Goal: Task Accomplishment & Management: Use online tool/utility

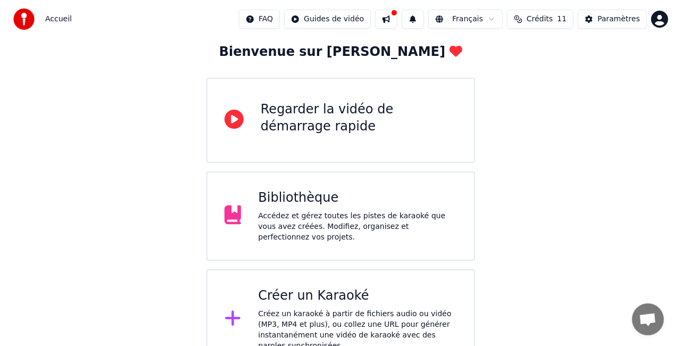
scroll to position [67, 0]
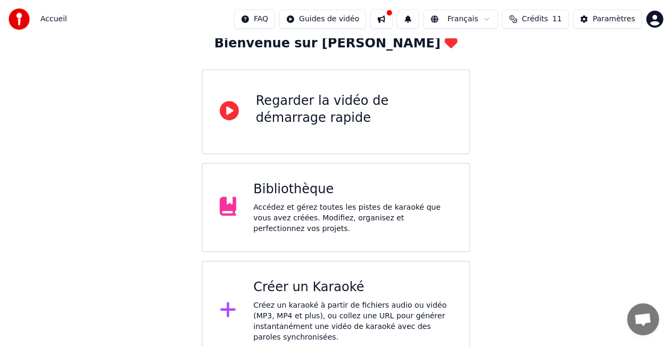
click at [221, 304] on icon at bounding box center [228, 309] width 17 height 19
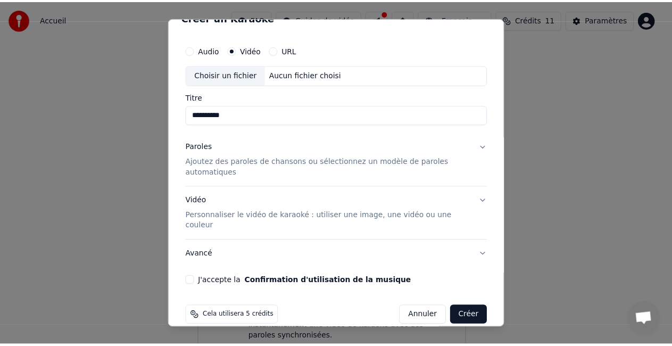
scroll to position [20, 0]
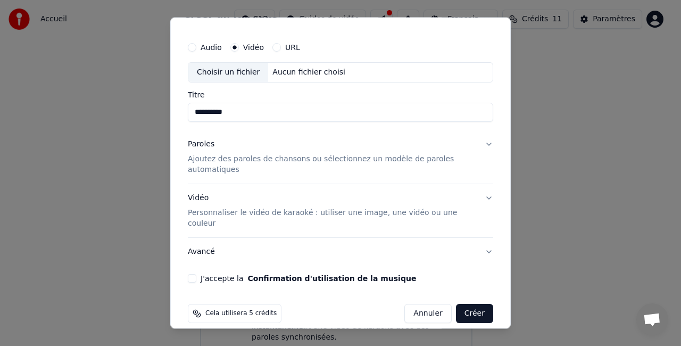
type input "**********"
click at [274, 48] on button "URL" at bounding box center [276, 48] width 9 height 9
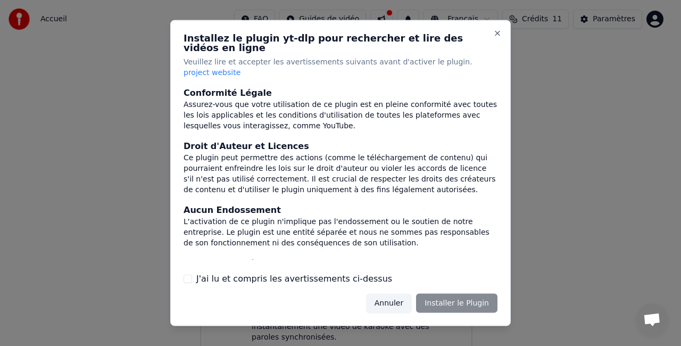
click at [492, 46] on h2 "Installez le plugin yt-dlp pour rechercher et lire des vidéos en ligne" at bounding box center [341, 43] width 314 height 19
click at [391, 297] on button "Annuler" at bounding box center [389, 302] width 46 height 19
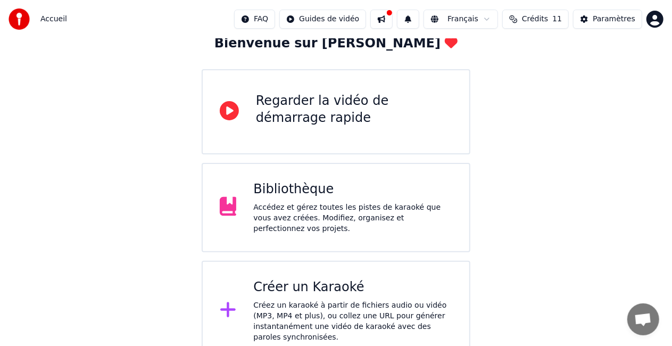
click at [310, 203] on div "Bibliothèque Accédez et gérez toutes les pistes de karaoké que vous avez créées…" at bounding box center [352, 207] width 199 height 53
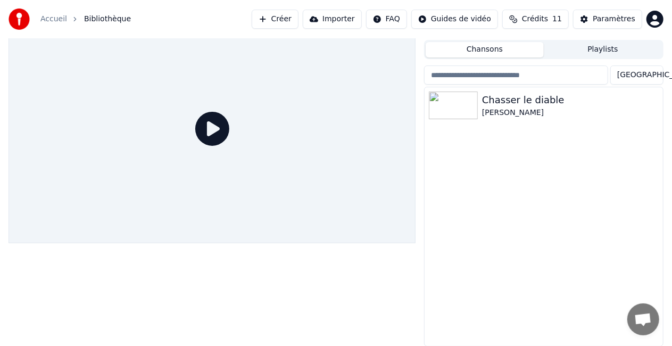
click at [288, 18] on button "Créer" at bounding box center [275, 19] width 47 height 19
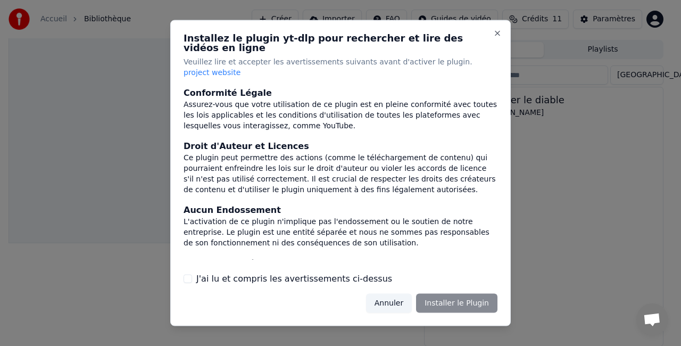
click at [401, 296] on button "Annuler" at bounding box center [389, 302] width 46 height 19
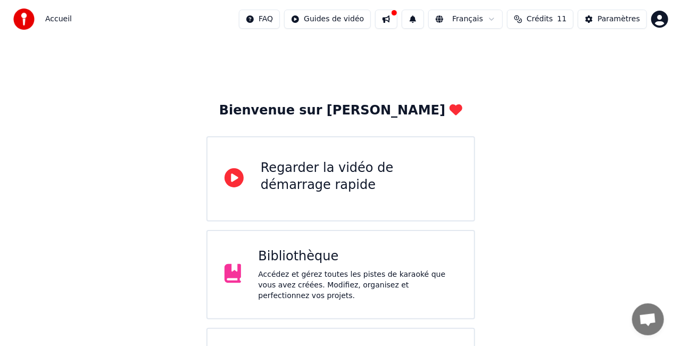
scroll to position [67, 0]
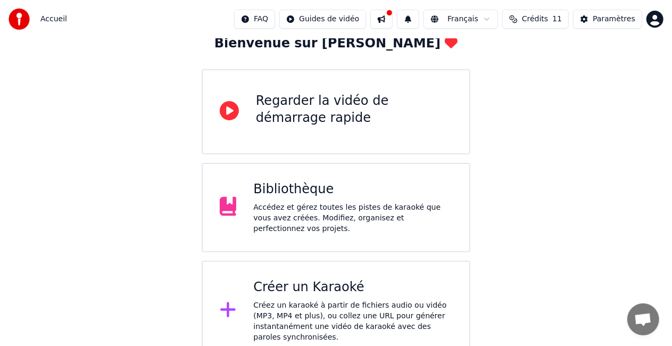
click at [313, 283] on div "Créer un Karaoké" at bounding box center [352, 287] width 199 height 17
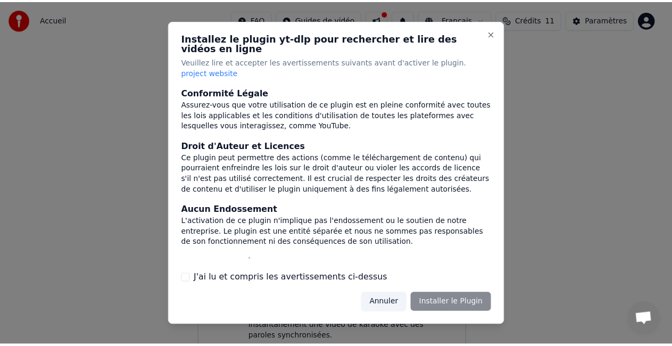
scroll to position [127, 0]
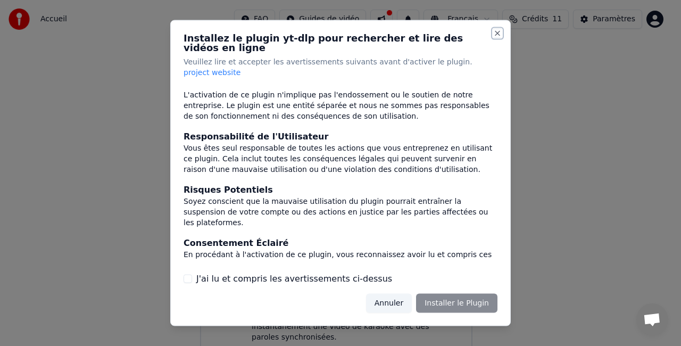
click at [496, 38] on button "Close" at bounding box center [497, 33] width 9 height 9
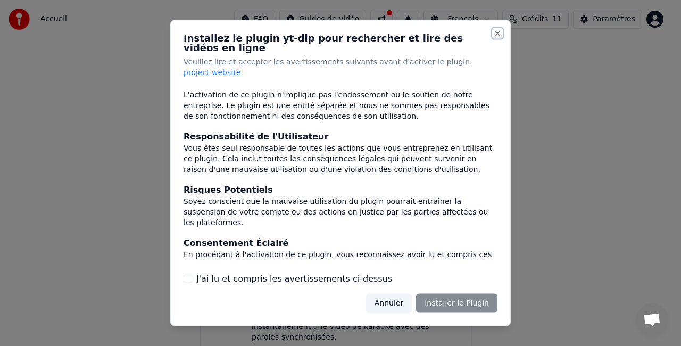
click at [496, 38] on button "Close" at bounding box center [497, 33] width 9 height 9
click at [451, 299] on div "Annuler Installer le Plugin" at bounding box center [431, 302] width 131 height 19
click at [400, 296] on button "Annuler" at bounding box center [389, 302] width 46 height 19
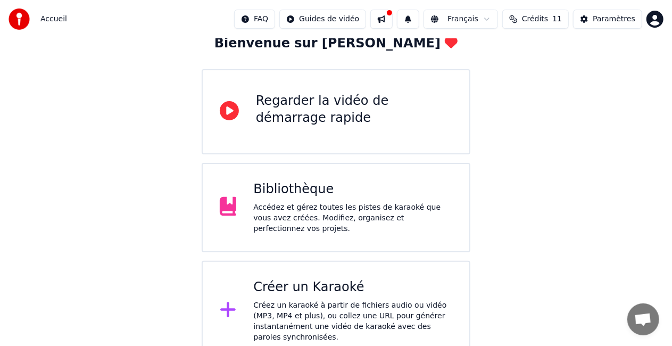
click at [263, 308] on div "Créez un karaoké à partir de fichiers audio ou vidéo (MP3, MP4 et plus), ou col…" at bounding box center [352, 321] width 199 height 43
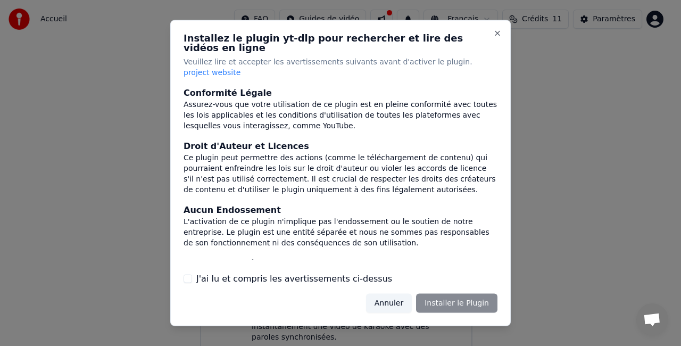
click at [298, 272] on label "J'ai lu et compris les avertissements ci-dessus" at bounding box center [294, 278] width 196 height 13
click at [192, 274] on button "J'ai lu et compris les avertissements ci-dessus" at bounding box center [188, 278] width 9 height 9
click at [374, 295] on div "Annuler Installer le Plugin" at bounding box center [341, 302] width 314 height 19
click at [391, 293] on button "Annuler" at bounding box center [389, 302] width 46 height 19
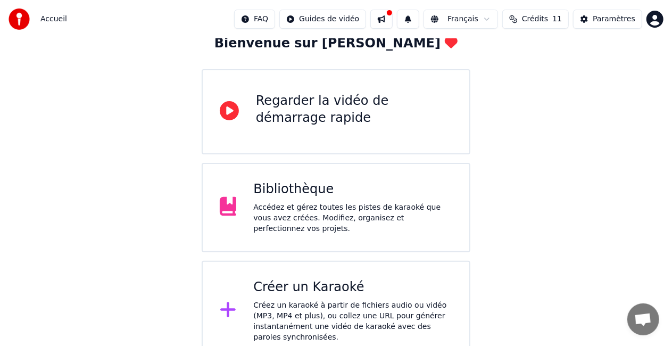
click at [329, 115] on div "Regarder la vidéo de démarrage rapide" at bounding box center [354, 110] width 196 height 34
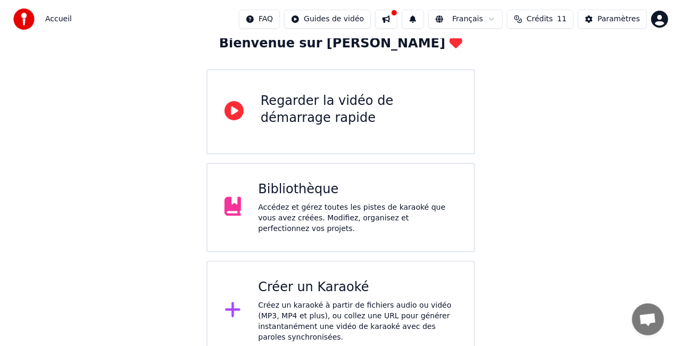
scroll to position [0, 0]
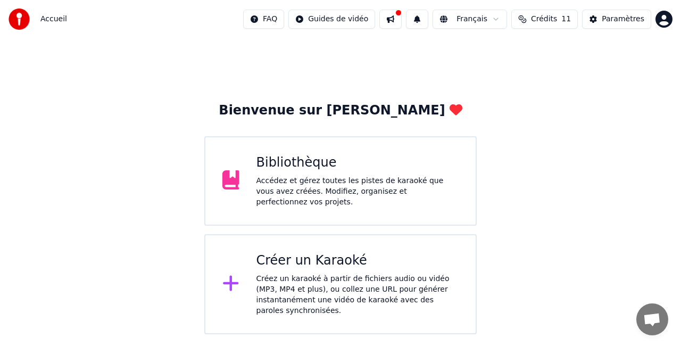
click at [316, 267] on div "Créer un Karaoké Créez un karaoké à partir de fichiers audio ou vidéo (MP3, MP4…" at bounding box center [357, 284] width 203 height 64
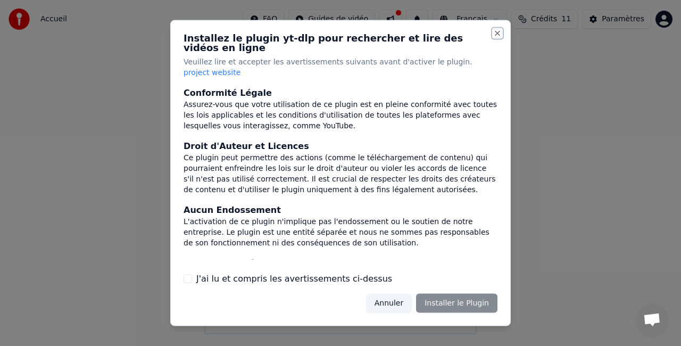
click at [496, 38] on button "Close" at bounding box center [497, 33] width 9 height 9
click at [569, 109] on div at bounding box center [340, 173] width 681 height 346
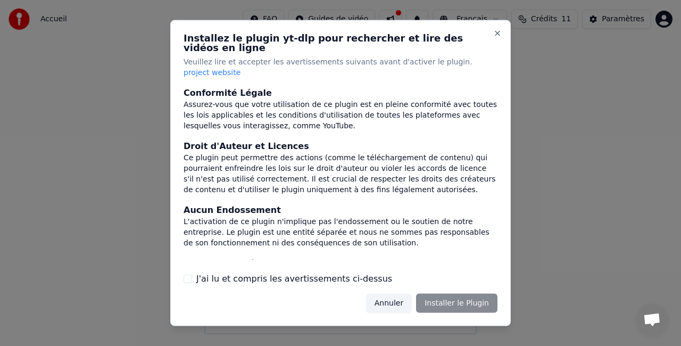
click at [569, 109] on div at bounding box center [340, 173] width 681 height 346
click at [644, 321] on div at bounding box center [340, 173] width 681 height 346
click at [71, 113] on div at bounding box center [340, 173] width 681 height 346
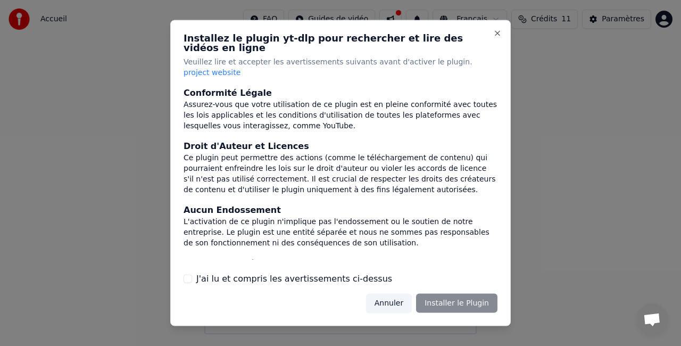
drag, startPoint x: 5, startPoint y: 0, endPoint x: 164, endPoint y: 138, distance: 210.5
click at [164, 138] on div at bounding box center [340, 173] width 681 height 346
click at [497, 38] on button "Close" at bounding box center [497, 33] width 9 height 9
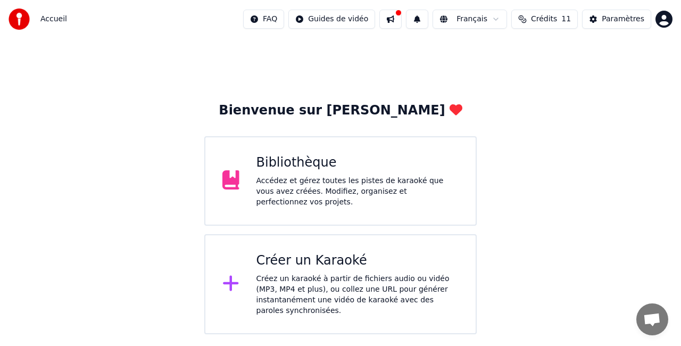
click at [301, 261] on div "Créer un Karaoké" at bounding box center [357, 260] width 203 height 17
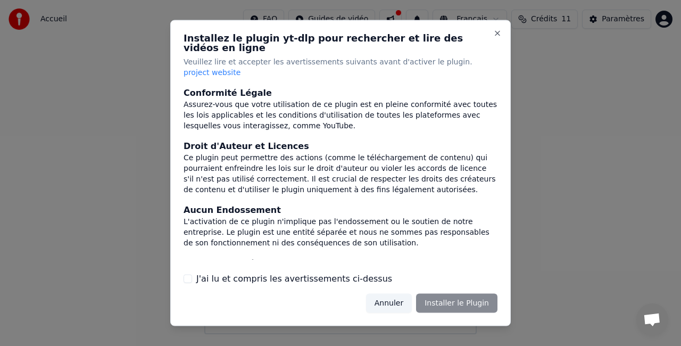
click at [221, 273] on label "J'ai lu et compris les avertissements ci-dessus" at bounding box center [294, 278] width 196 height 13
click at [192, 274] on button "J'ai lu et compris les avertissements ci-dessus" at bounding box center [188, 278] width 9 height 9
click at [447, 296] on button "Installer le Plugin" at bounding box center [456, 302] width 81 height 19
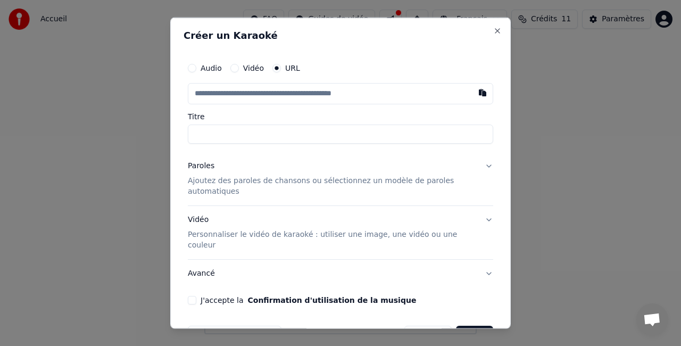
click at [236, 65] on button "Vidéo" at bounding box center [234, 68] width 9 height 9
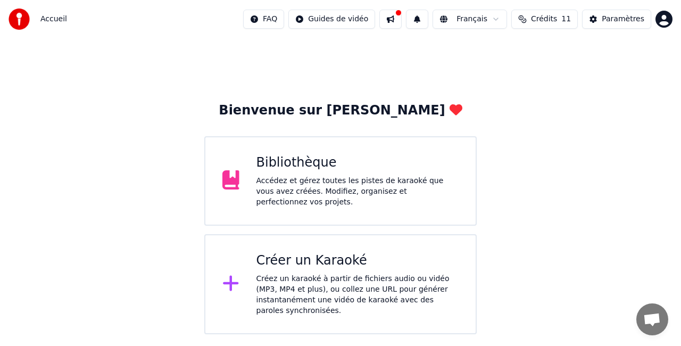
click at [310, 284] on div "Créez un karaoké à partir de fichiers audio ou vidéo (MP3, MP4 et plus), ou col…" at bounding box center [357, 295] width 203 height 43
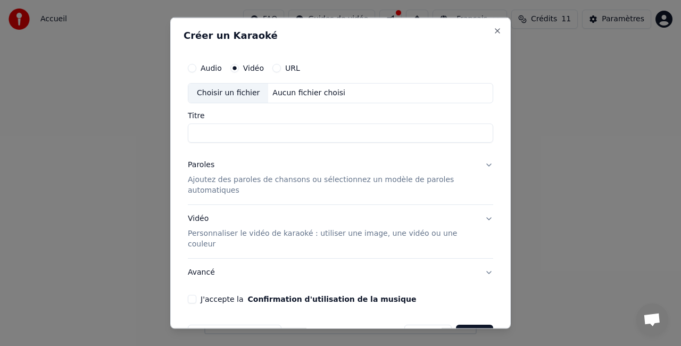
click at [239, 90] on div "Choisir un fichier" at bounding box center [228, 93] width 80 height 19
click at [380, 133] on input "**********" at bounding box center [340, 132] width 305 height 19
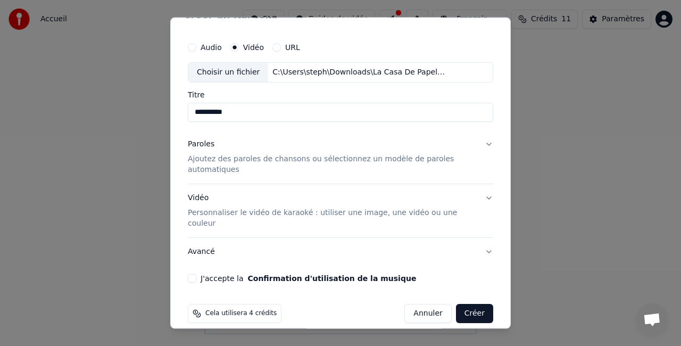
type input "**********"
click at [478, 144] on button "Paroles Ajoutez des paroles de chansons ou sélectionnez un modèle de paroles au…" at bounding box center [340, 156] width 305 height 53
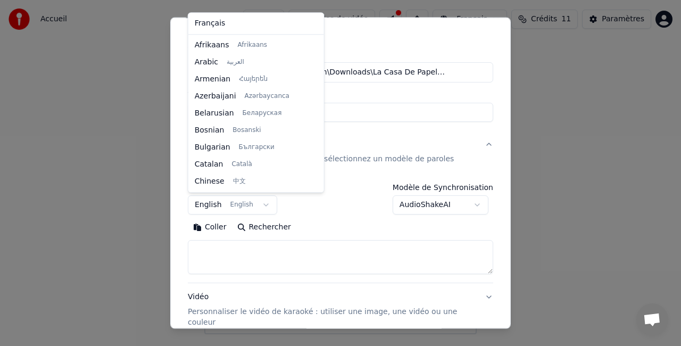
click at [260, 202] on body "**********" at bounding box center [340, 167] width 681 height 334
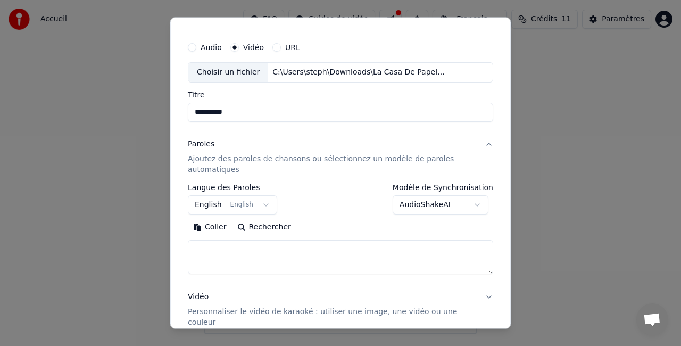
click at [260, 202] on body "**********" at bounding box center [340, 167] width 681 height 334
click at [358, 254] on textarea at bounding box center [340, 257] width 305 height 34
paste textarea "**********"
type textarea "**********"
paste textarea "**********"
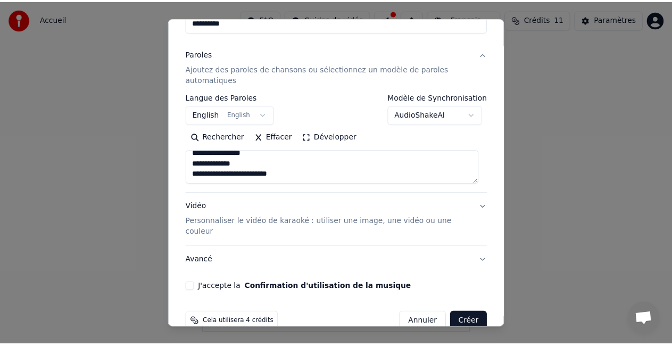
scroll to position [119, 0]
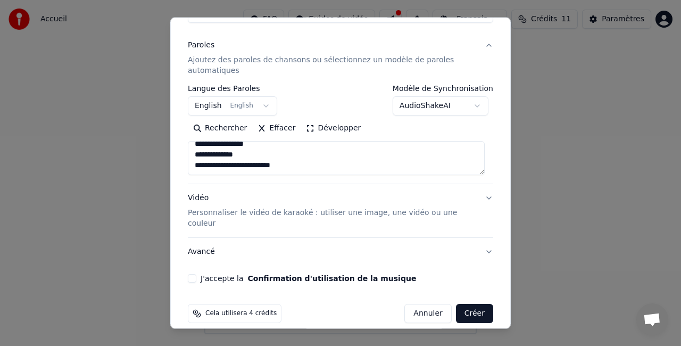
type textarea "**********"
click at [189, 274] on button "J'accepte la Confirmation d'utilisation de la musique" at bounding box center [192, 278] width 9 height 9
click at [471, 304] on button "Créer" at bounding box center [474, 313] width 37 height 19
select select "**"
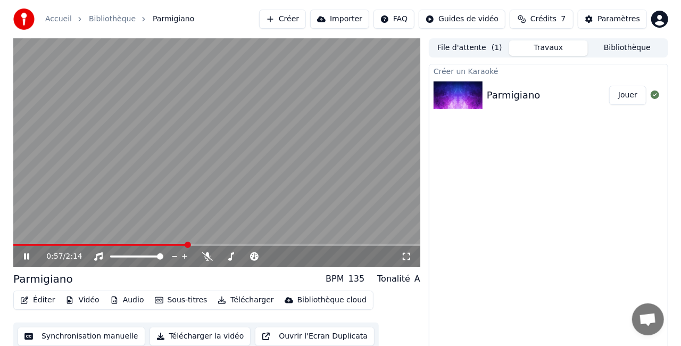
scroll to position [12, 0]
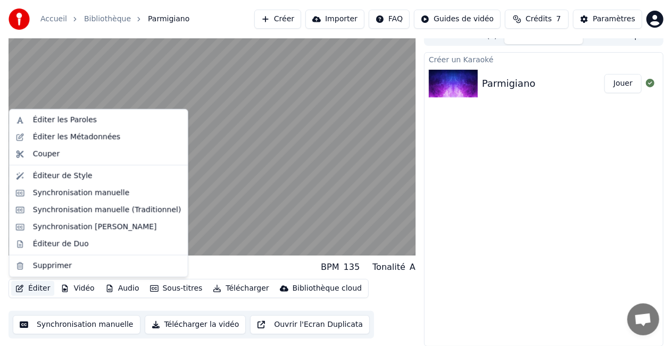
click at [37, 289] on button "Éditer" at bounding box center [32, 288] width 43 height 15
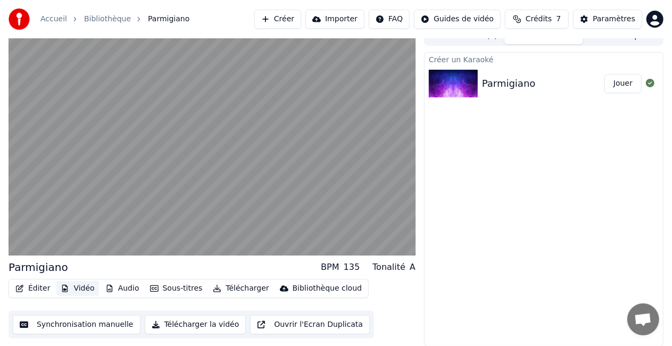
click at [80, 289] on button "Vidéo" at bounding box center [77, 288] width 42 height 15
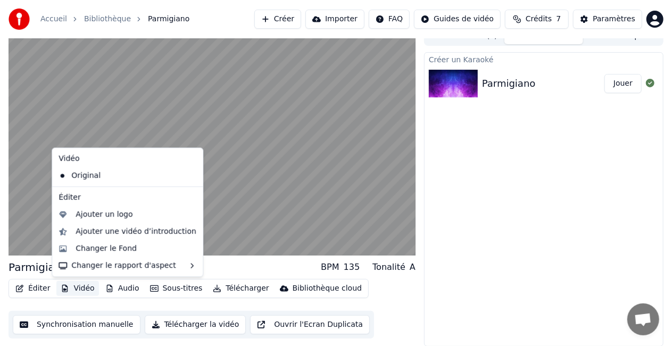
click at [80, 289] on button "Vidéo" at bounding box center [77, 288] width 42 height 15
click at [102, 251] on div "Changer le Fond" at bounding box center [106, 248] width 61 height 11
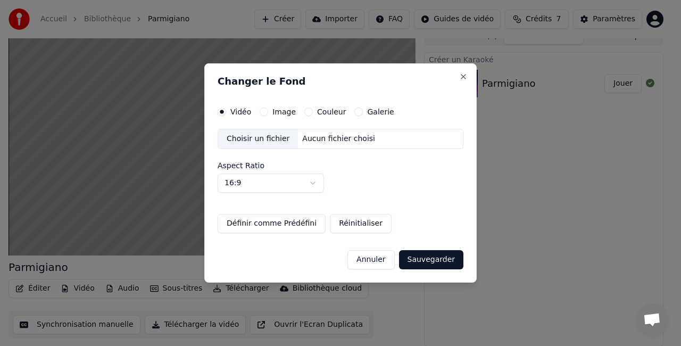
click at [305, 111] on button "Couleur" at bounding box center [308, 111] width 9 height 9
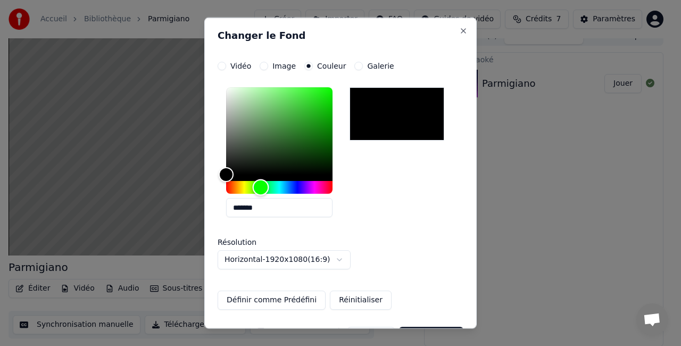
drag, startPoint x: 226, startPoint y: 185, endPoint x: 261, endPoint y: 184, distance: 34.6
click at [261, 184] on div "Hue" at bounding box center [261, 187] width 16 height 16
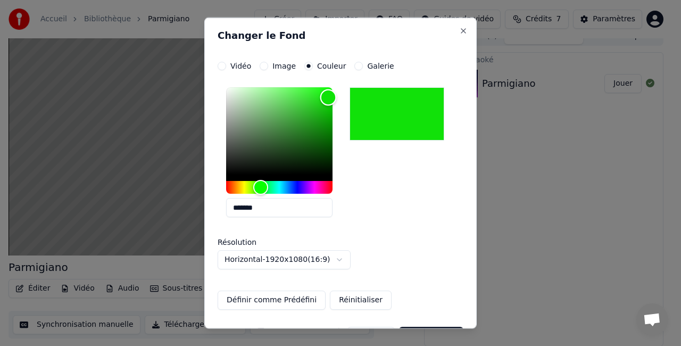
type input "*******"
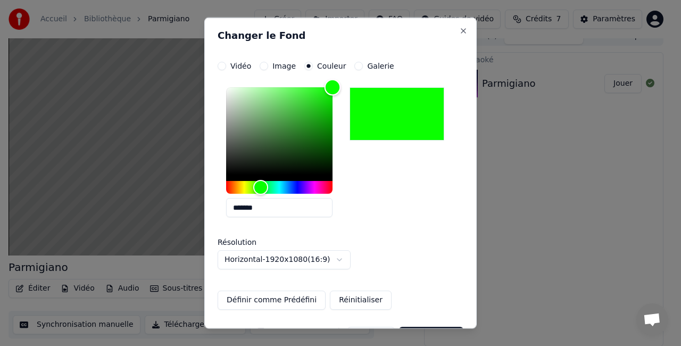
drag, startPoint x: 222, startPoint y: 174, endPoint x: 358, endPoint y: 79, distance: 165.4
click at [358, 79] on div "**********" at bounding box center [341, 186] width 246 height 248
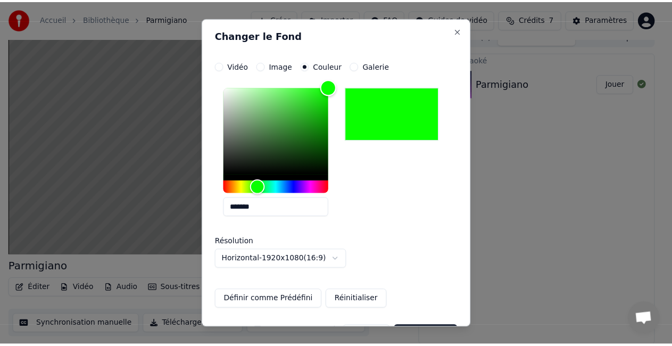
scroll to position [30, 0]
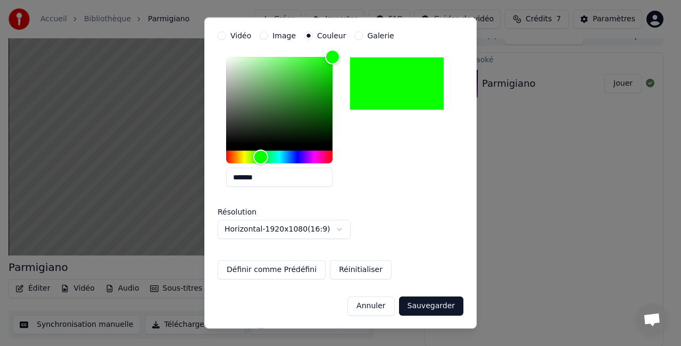
click at [284, 272] on button "Définir comme Prédéfini" at bounding box center [272, 270] width 108 height 19
click at [426, 307] on button "Sauvegarder" at bounding box center [431, 306] width 64 height 19
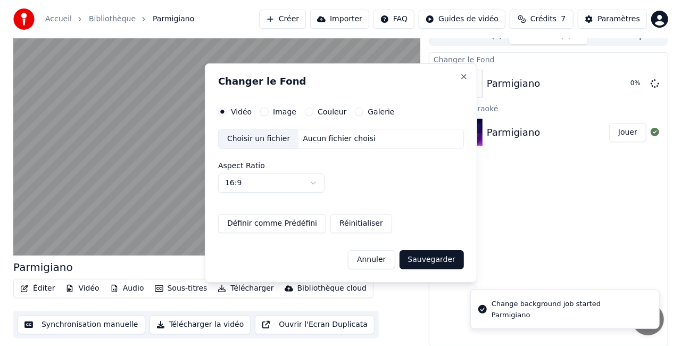
scroll to position [0, 0]
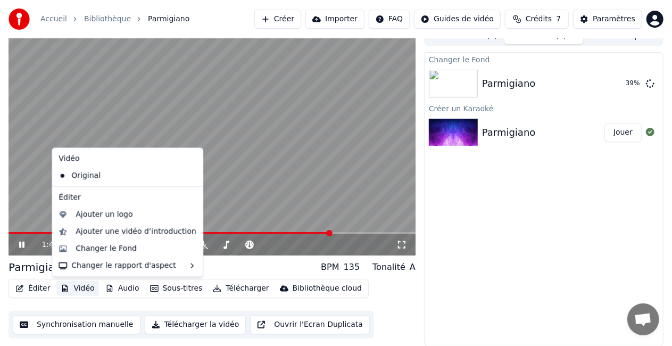
click at [79, 288] on button "Vidéo" at bounding box center [77, 288] width 42 height 15
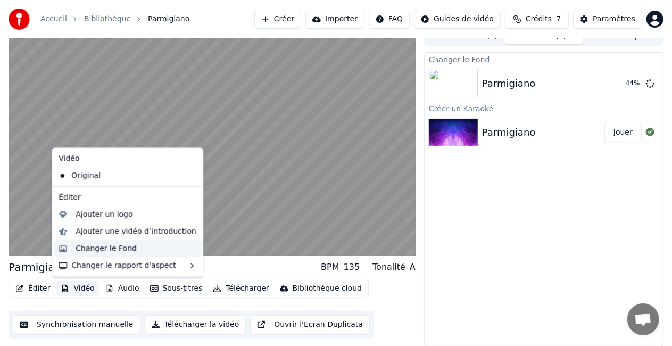
click at [121, 247] on div "Changer le Fond" at bounding box center [106, 248] width 61 height 11
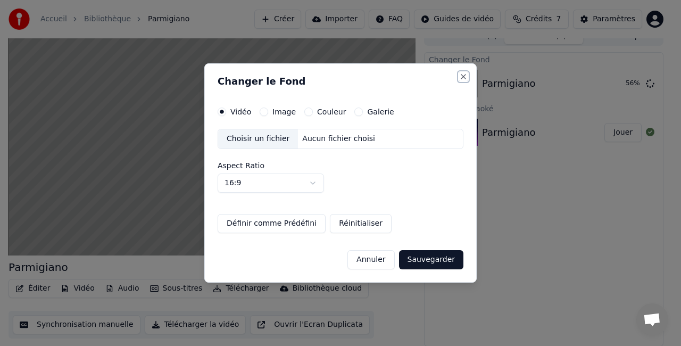
click at [461, 75] on button "Close" at bounding box center [463, 76] width 9 height 9
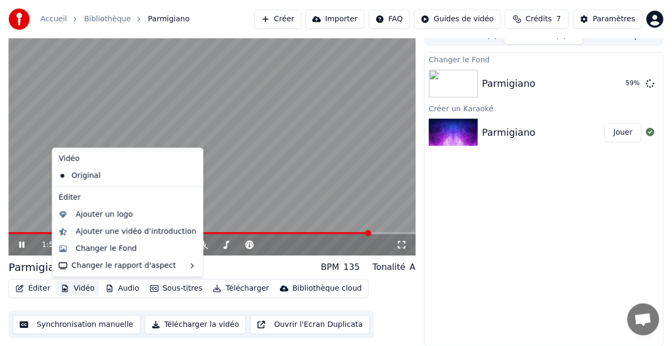
click at [85, 286] on button "Vidéo" at bounding box center [77, 288] width 42 height 15
click at [135, 177] on div "Original" at bounding box center [119, 175] width 130 height 17
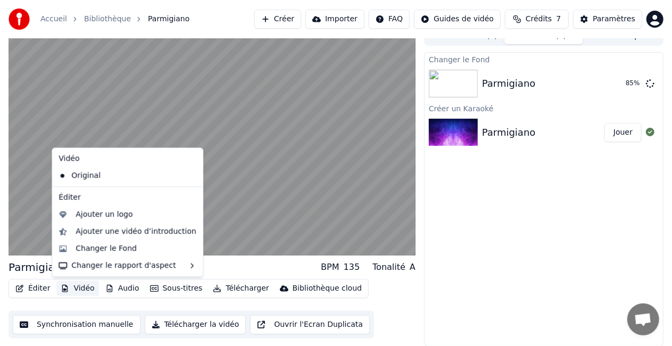
click at [83, 289] on button "Vidéo" at bounding box center [77, 288] width 42 height 15
click at [128, 246] on div "Changer le Fond" at bounding box center [106, 248] width 61 height 11
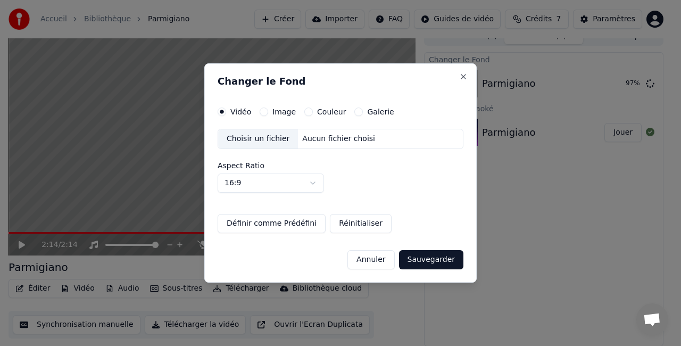
click at [265, 111] on button "Image" at bounding box center [264, 111] width 9 height 9
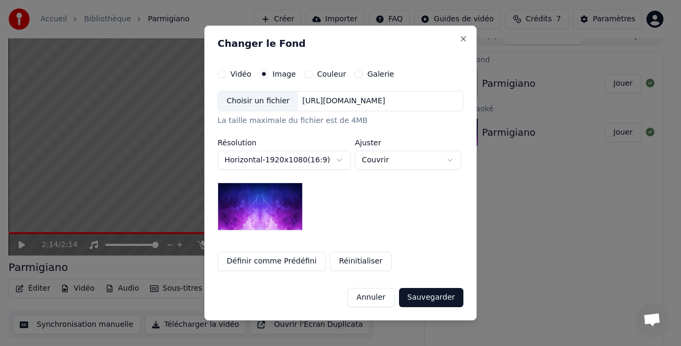
click at [304, 77] on button "Couleur" at bounding box center [308, 74] width 9 height 9
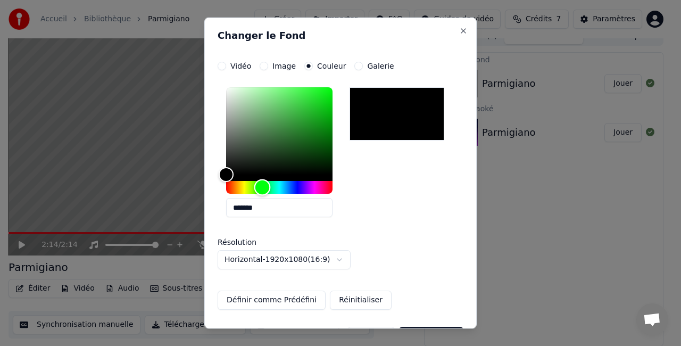
drag, startPoint x: 234, startPoint y: 189, endPoint x: 262, endPoint y: 181, distance: 29.5
click at [262, 181] on div "Hue" at bounding box center [279, 187] width 106 height 13
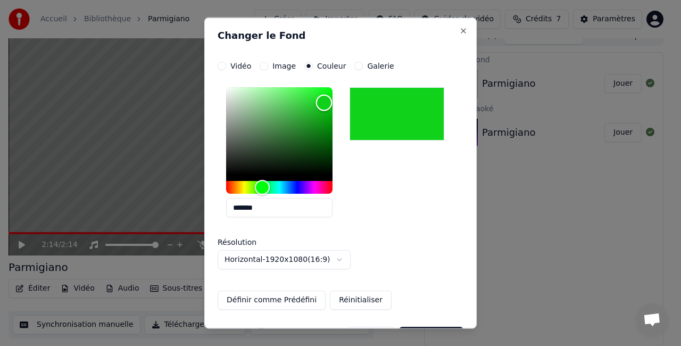
type input "*******"
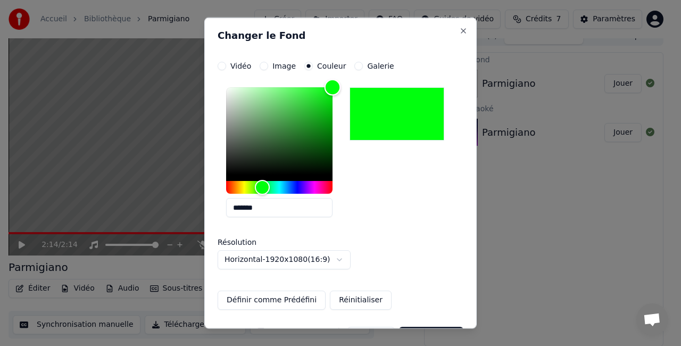
drag, startPoint x: 225, startPoint y: 176, endPoint x: 385, endPoint y: 55, distance: 200.6
click at [385, 55] on div "**********" at bounding box center [340, 173] width 272 height 311
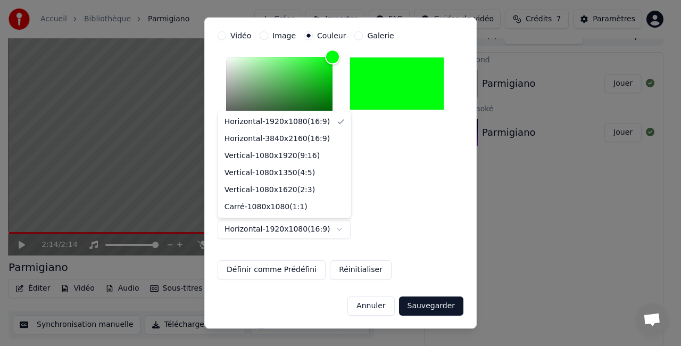
click at [341, 226] on body "**********" at bounding box center [336, 161] width 672 height 346
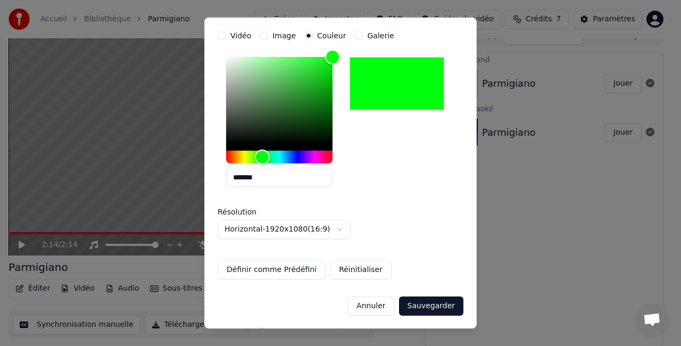
click at [355, 271] on body "**********" at bounding box center [336, 161] width 672 height 346
click at [355, 271] on button "Réinitialiser" at bounding box center [361, 270] width 62 height 19
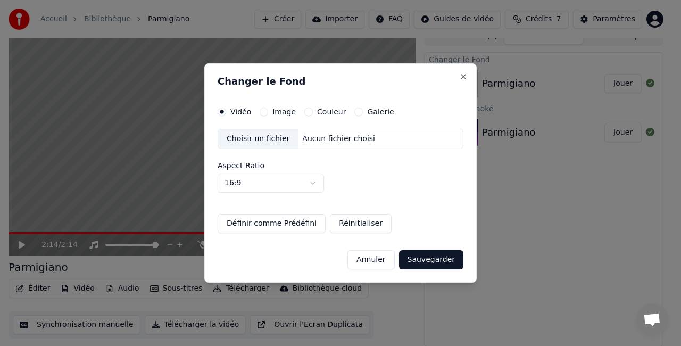
scroll to position [0, 0]
click at [307, 115] on button "Couleur" at bounding box center [308, 111] width 9 height 9
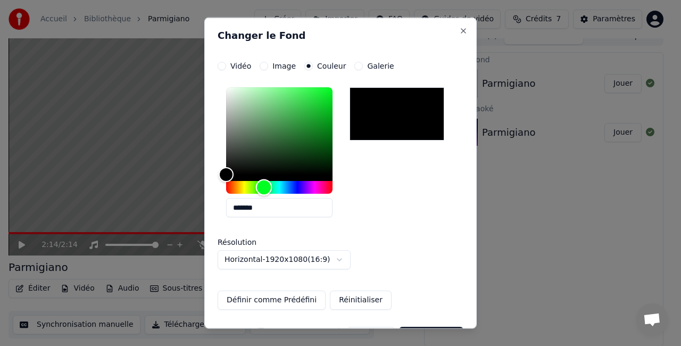
drag, startPoint x: 229, startPoint y: 184, endPoint x: 264, endPoint y: 180, distance: 35.3
click at [264, 180] on div "Hue" at bounding box center [264, 187] width 16 height 16
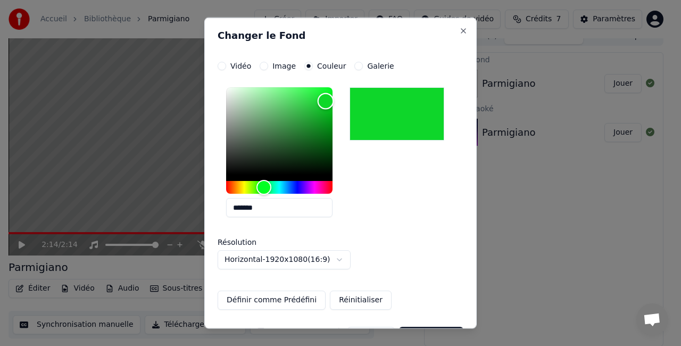
type input "*******"
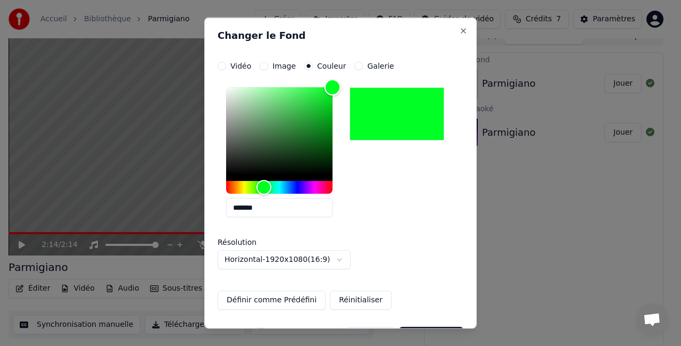
drag, startPoint x: 225, startPoint y: 171, endPoint x: 345, endPoint y: 77, distance: 152.8
click at [345, 77] on div "**********" at bounding box center [341, 186] width 246 height 248
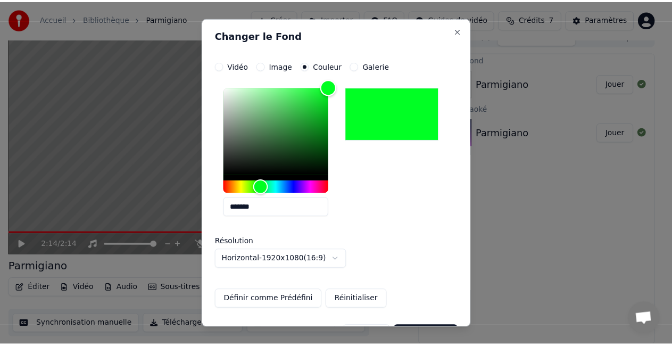
scroll to position [30, 0]
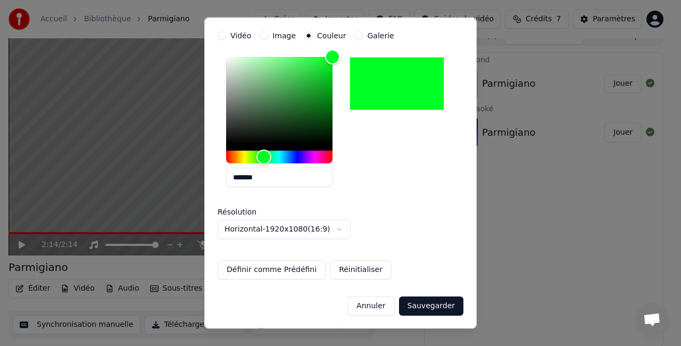
click at [241, 271] on button "Définir comme Prédéfini" at bounding box center [272, 270] width 108 height 19
click at [417, 304] on button "Sauvegarder" at bounding box center [431, 306] width 64 height 19
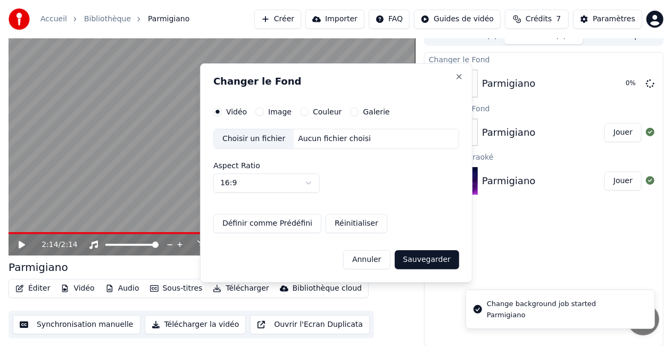
scroll to position [0, 0]
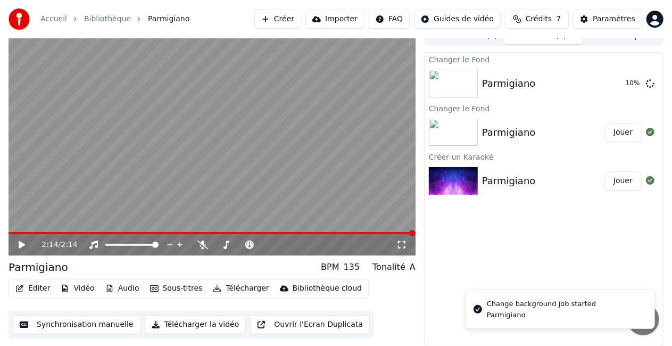
click at [22, 245] on icon at bounding box center [22, 244] width 6 height 7
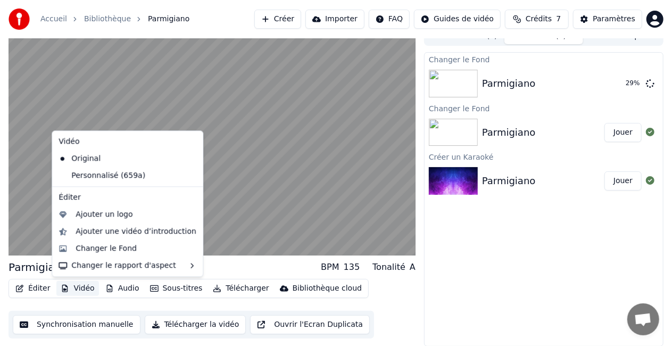
click at [72, 287] on button "Vidéo" at bounding box center [77, 288] width 42 height 15
click at [106, 249] on div "Changer le Fond" at bounding box center [106, 248] width 61 height 11
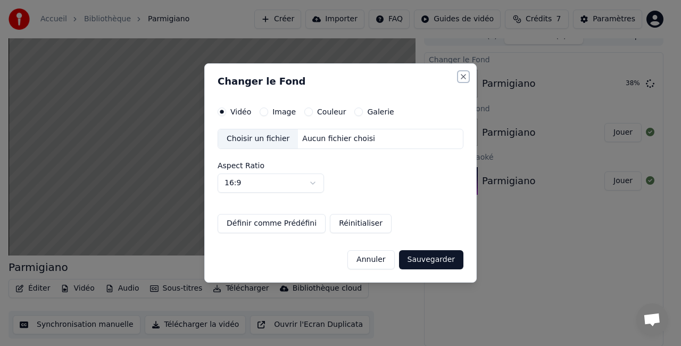
click at [462, 77] on button "Close" at bounding box center [463, 76] width 9 height 9
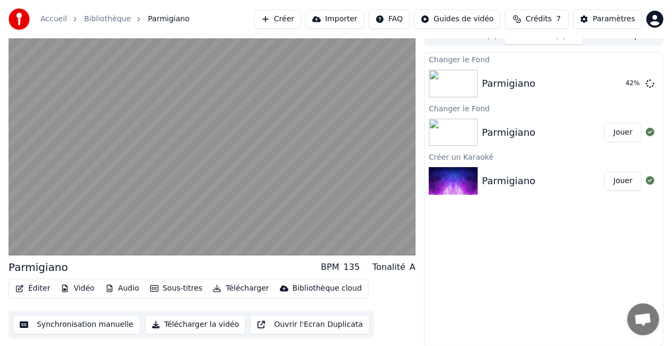
click at [504, 180] on div "Parmigiano" at bounding box center [509, 180] width 54 height 15
click at [623, 133] on button "Jouer" at bounding box center [623, 132] width 37 height 19
click at [537, 78] on div "Parmigiano" at bounding box center [543, 83] width 122 height 15
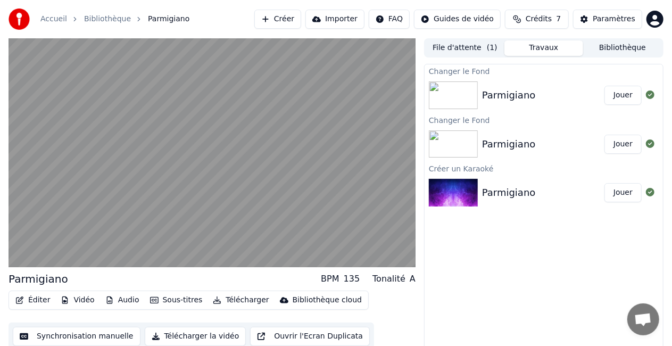
click at [535, 271] on div "Changer le Fond Parmigiano Jouer Changer le Fond Parmigiano Jouer Créer un Kara…" at bounding box center [543, 211] width 239 height 294
